Goal: Information Seeking & Learning: Find contact information

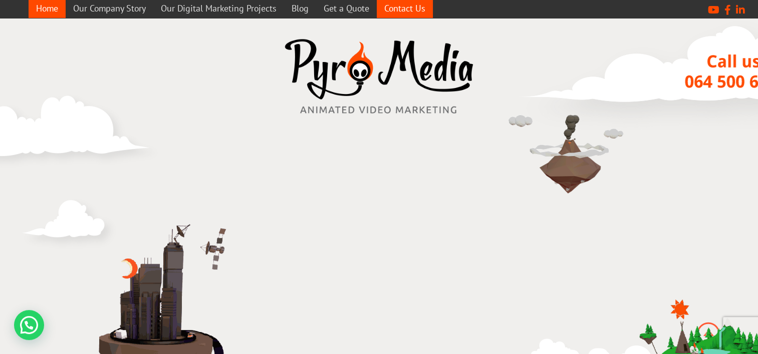
click at [413, 10] on link "Contact Us" at bounding box center [405, 8] width 56 height 20
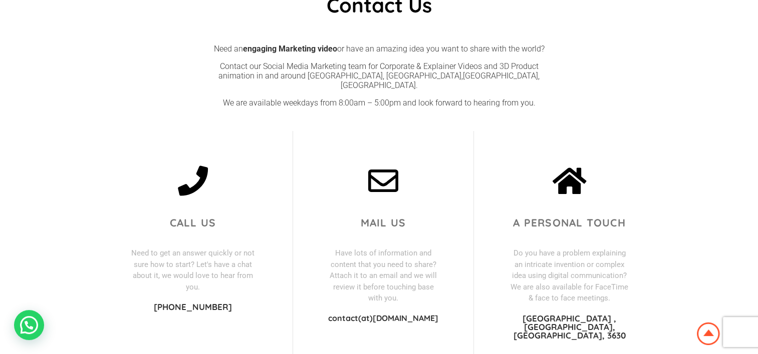
scroll to position [213, 0]
click at [417, 170] on div at bounding box center [383, 183] width 111 height 32
click at [373, 169] on icon at bounding box center [383, 182] width 30 height 30
click at [379, 172] on icon at bounding box center [383, 182] width 30 height 30
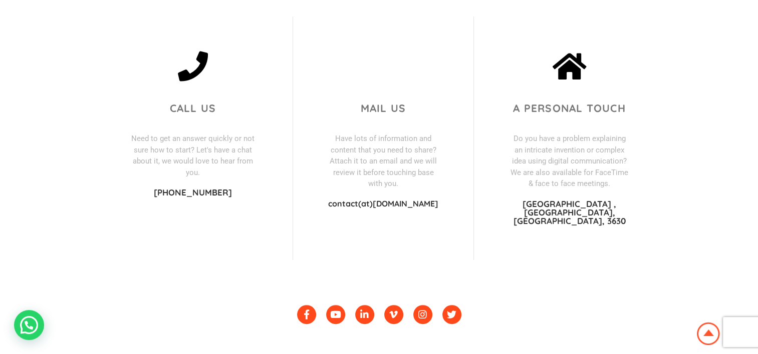
scroll to position [328, 0]
drag, startPoint x: 325, startPoint y: 195, endPoint x: 443, endPoint y: 194, distance: 118.2
click at [443, 194] on div "Mail us Have lots of information and content that you need to share? Attach it …" at bounding box center [383, 139] width 181 height 244
copy p "contact(at)[DOMAIN_NAME]"
